Goal: Information Seeking & Learning: Find specific fact

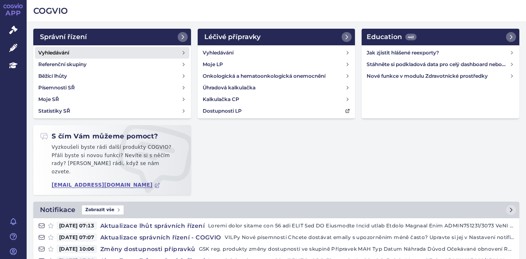
click at [61, 55] on h4 "Vyhledávání" at bounding box center [53, 53] width 31 height 8
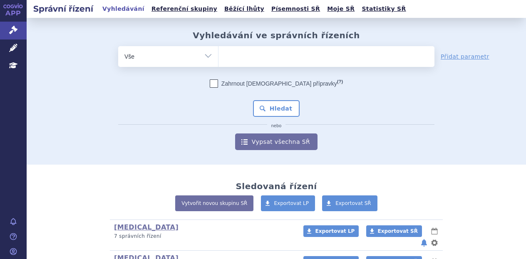
click at [263, 55] on ul at bounding box center [327, 54] width 216 height 17
click at [219, 55] on select at bounding box center [218, 56] width 0 height 21
paste input "SUKLS248177/2025"
type input "SUKLS248177/2025"
select select "SUKLS248177/2025"
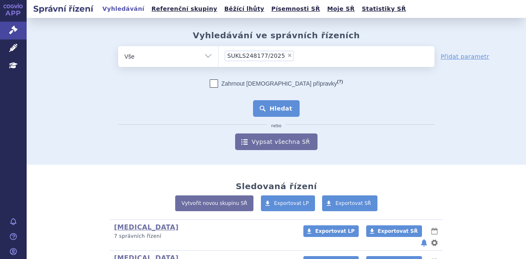
click at [287, 112] on button "Hledat" at bounding box center [276, 108] width 47 height 17
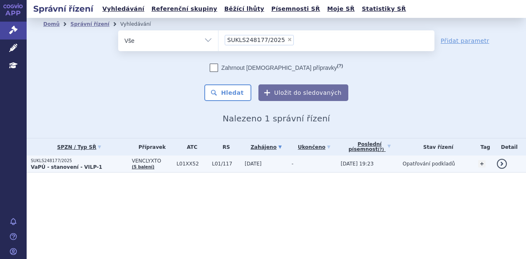
click at [155, 169] on td "VENCLYXTO (5 balení)" at bounding box center [150, 164] width 45 height 17
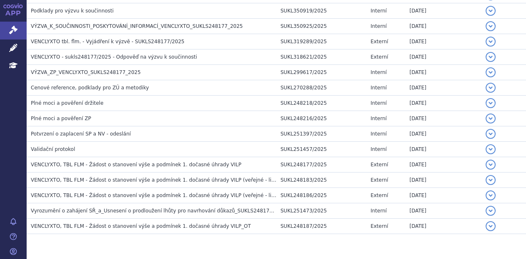
scroll to position [232, 0]
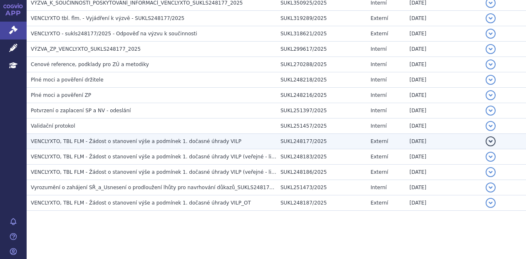
click at [156, 140] on span "VENCLYXTO, TBL FLM - Žádost o stanovení výše a podmínek 1. dočasné úhrady VILP" at bounding box center [136, 142] width 211 height 6
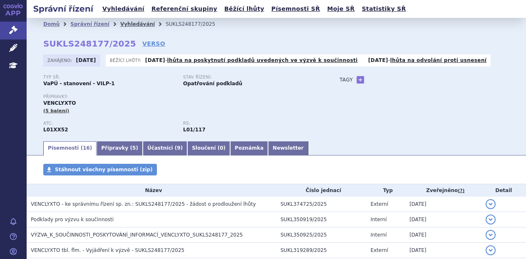
click at [120, 21] on link "Vyhledávání" at bounding box center [137, 24] width 35 height 6
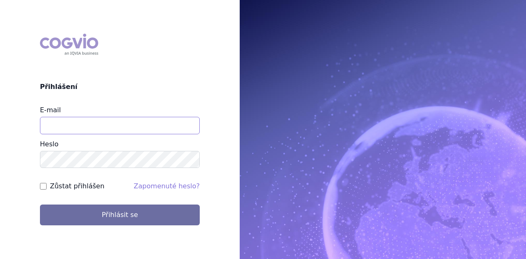
click at [132, 120] on input "E-mail" at bounding box center [120, 125] width 160 height 17
type input "michaela.x.tauchmanova@gsk.com"
click at [40, 205] on button "Přihlásit se" at bounding box center [120, 215] width 160 height 21
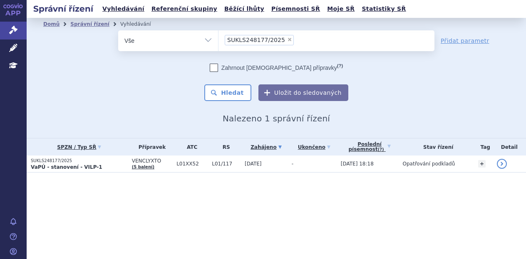
click at [287, 40] on span "×" at bounding box center [289, 39] width 5 height 5
click at [219, 40] on select "SUKLS248177/2025" at bounding box center [218, 40] width 0 height 21
select select
type input "SUKLS344696/2025"
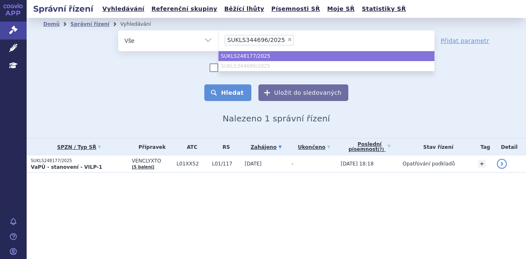
select select "SUKLS248177/2025"
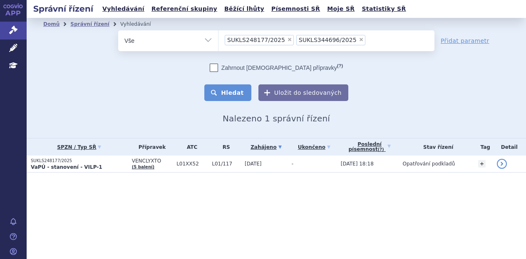
click at [239, 91] on button "Hledat" at bounding box center [227, 93] width 47 height 17
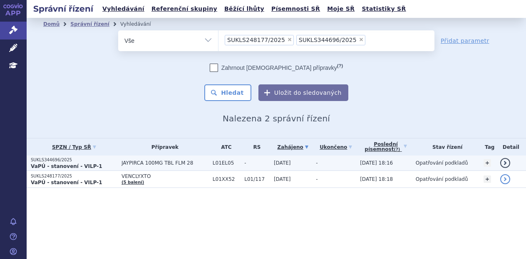
click at [158, 162] on span "JAYPIRCA 100MG TBL FLM 28" at bounding box center [165, 163] width 87 height 6
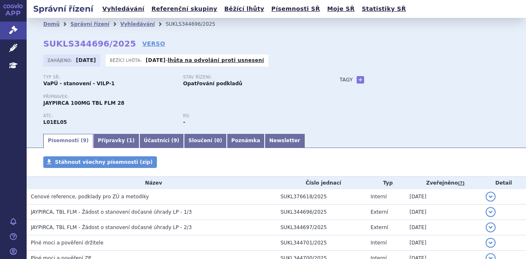
scroll to position [117, 0]
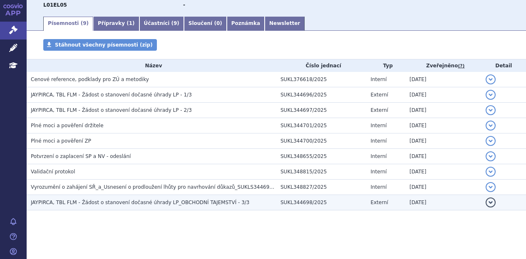
click at [128, 200] on span "JAYPIRCA, TBL FLM - Žádost o stanovení dočasné úhrady LP_OBCHODNÍ TAJEMSTVÍ - 3…" at bounding box center [140, 203] width 219 height 6
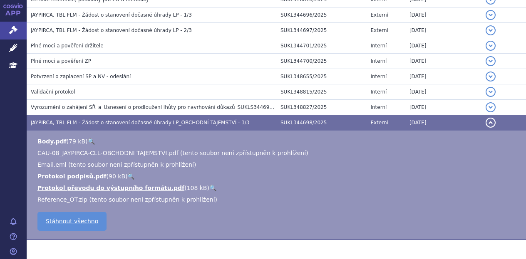
scroll to position [167, 0]
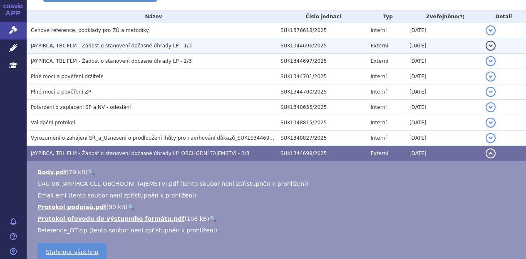
click at [155, 47] on span "JAYPIRCA, TBL FLM - Žádost o stanovení dočasné úhrady LP - 1/3" at bounding box center [111, 46] width 161 height 6
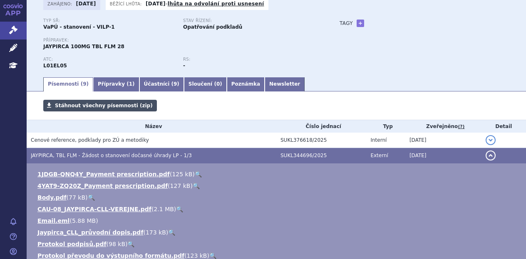
scroll to position [0, 0]
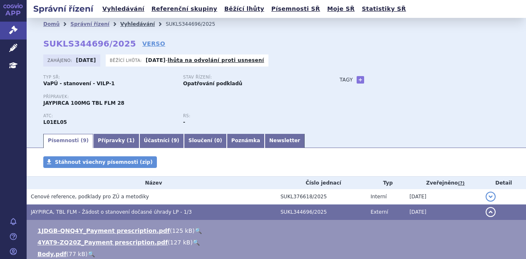
click at [120, 24] on link "Vyhledávání" at bounding box center [137, 24] width 35 height 6
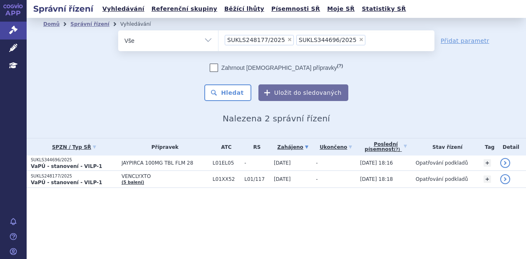
click at [362, 41] on ul "× SUKLS248177/2025 × SUKLS344696/2025" at bounding box center [327, 39] width 216 height 18
click at [219, 41] on select "SUKLS248177/2025 SUKLS344696/2025" at bounding box center [218, 40] width 0 height 21
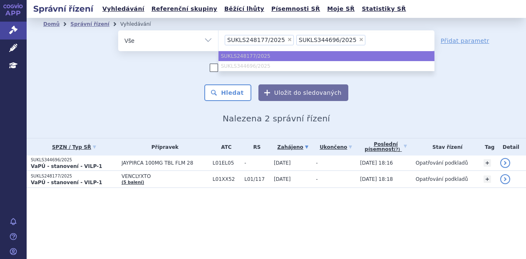
paste input "SUKLS345234/2025"
type input "SUKLS345234/2025"
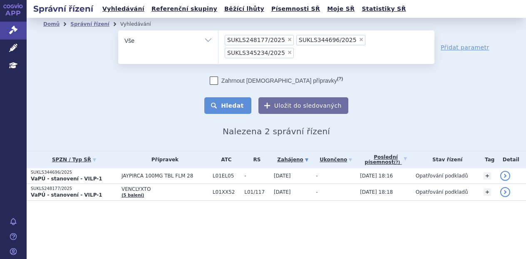
click at [224, 97] on button "Hledat" at bounding box center [227, 105] width 47 height 17
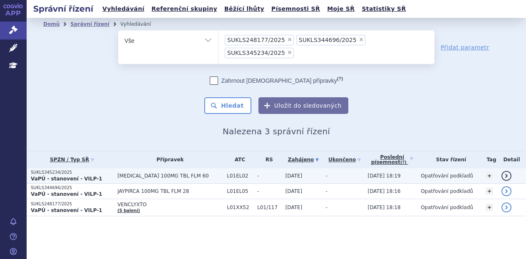
click at [164, 173] on span "[MEDICAL_DATA] 100MG TBL FLM 60" at bounding box center [169, 176] width 105 height 6
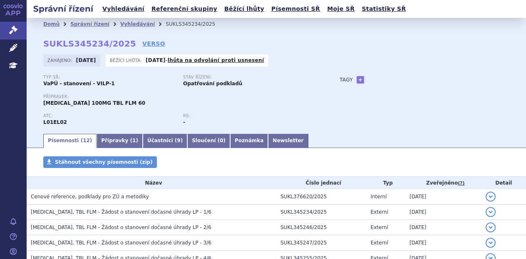
scroll to position [163, 0]
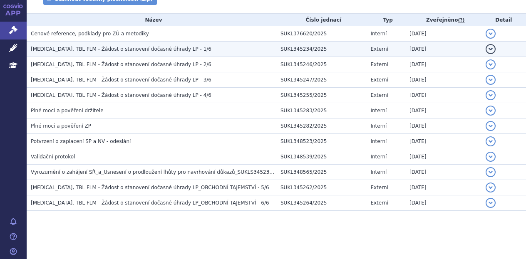
click at [160, 50] on span "[MEDICAL_DATA], TBL FLM - Žádost o stanovení dočasné úhrady LP - 1/6" at bounding box center [121, 49] width 181 height 6
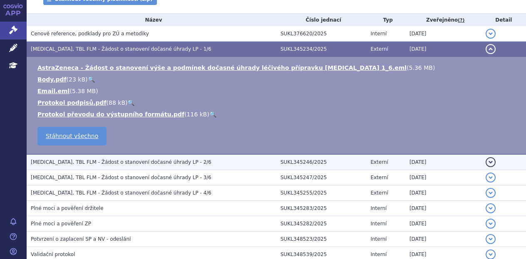
click at [152, 161] on span "[MEDICAL_DATA], TBL FLM - Žádost o stanovení dočasné úhrady LP - 2/6" at bounding box center [121, 162] width 181 height 6
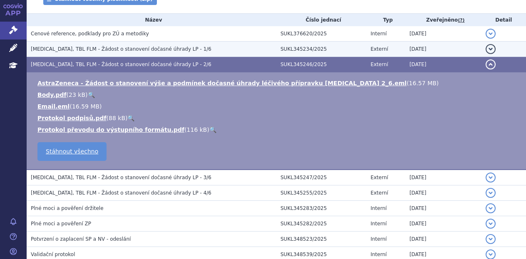
click at [139, 47] on span "[MEDICAL_DATA], TBL FLM - Žádost o stanovení dočasné úhrady LP - 1/6" at bounding box center [121, 49] width 181 height 6
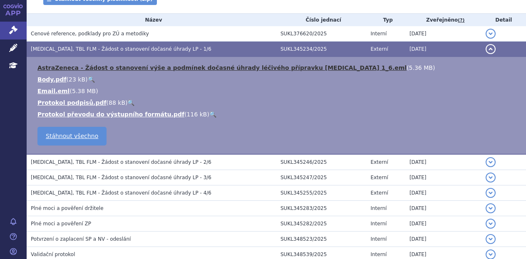
click at [140, 71] on link "AstraZeneca - Žádost o stanovení výše a podmínek dočasné úhrady léčivého přípra…" at bounding box center [221, 68] width 369 height 7
